Goal: Check status

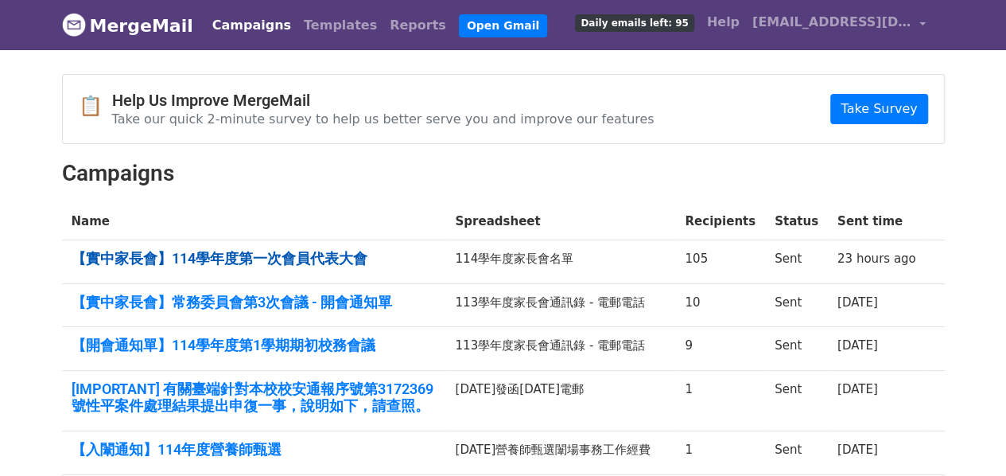
click at [263, 260] on link "【實中家長會】114學年度第一次會員代表大會" at bounding box center [254, 259] width 365 height 18
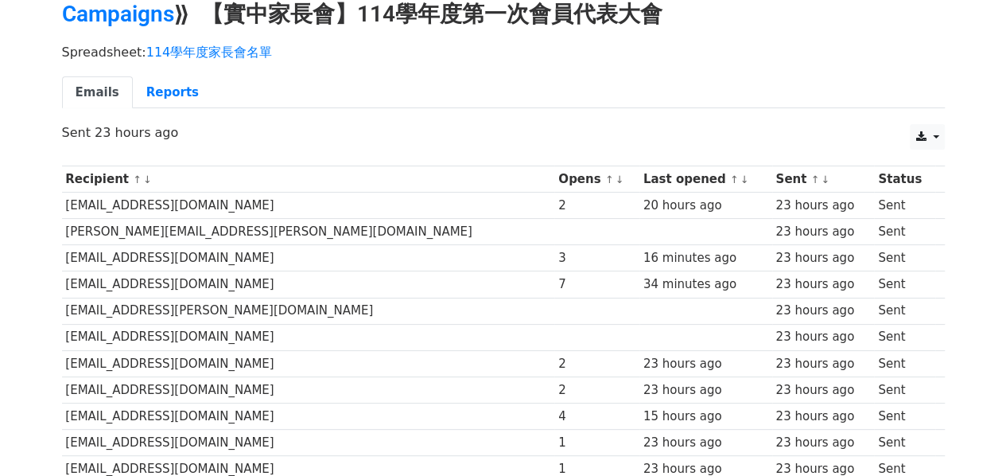
scroll to position [39, 0]
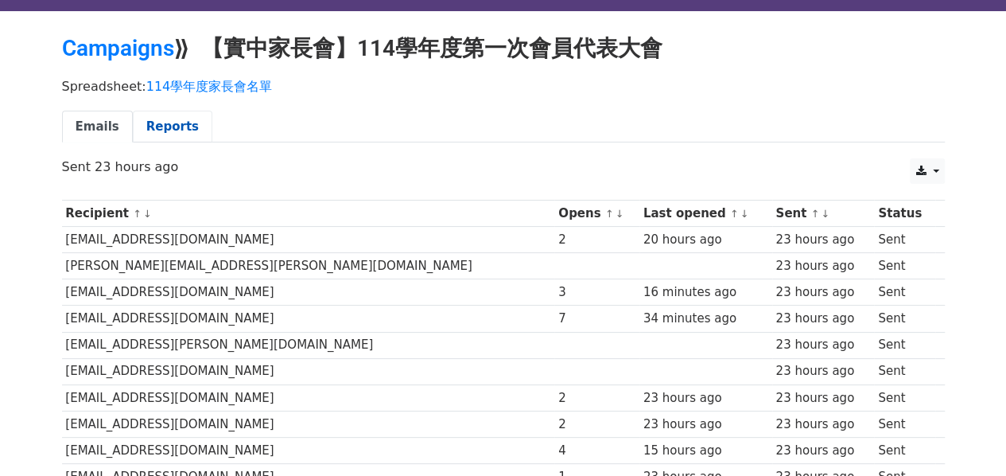
click at [165, 131] on link "Reports" at bounding box center [173, 127] width 80 height 33
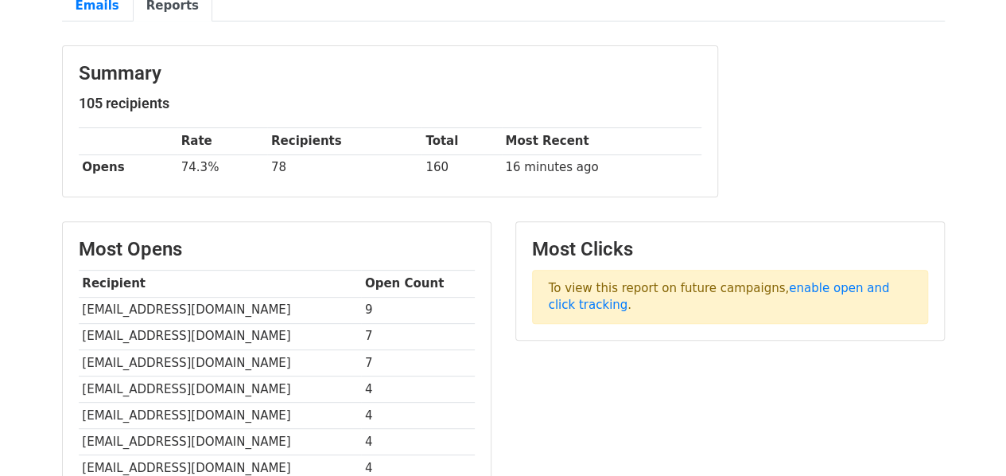
scroll to position [159, 0]
